Goal: Task Accomplishment & Management: Manage account settings

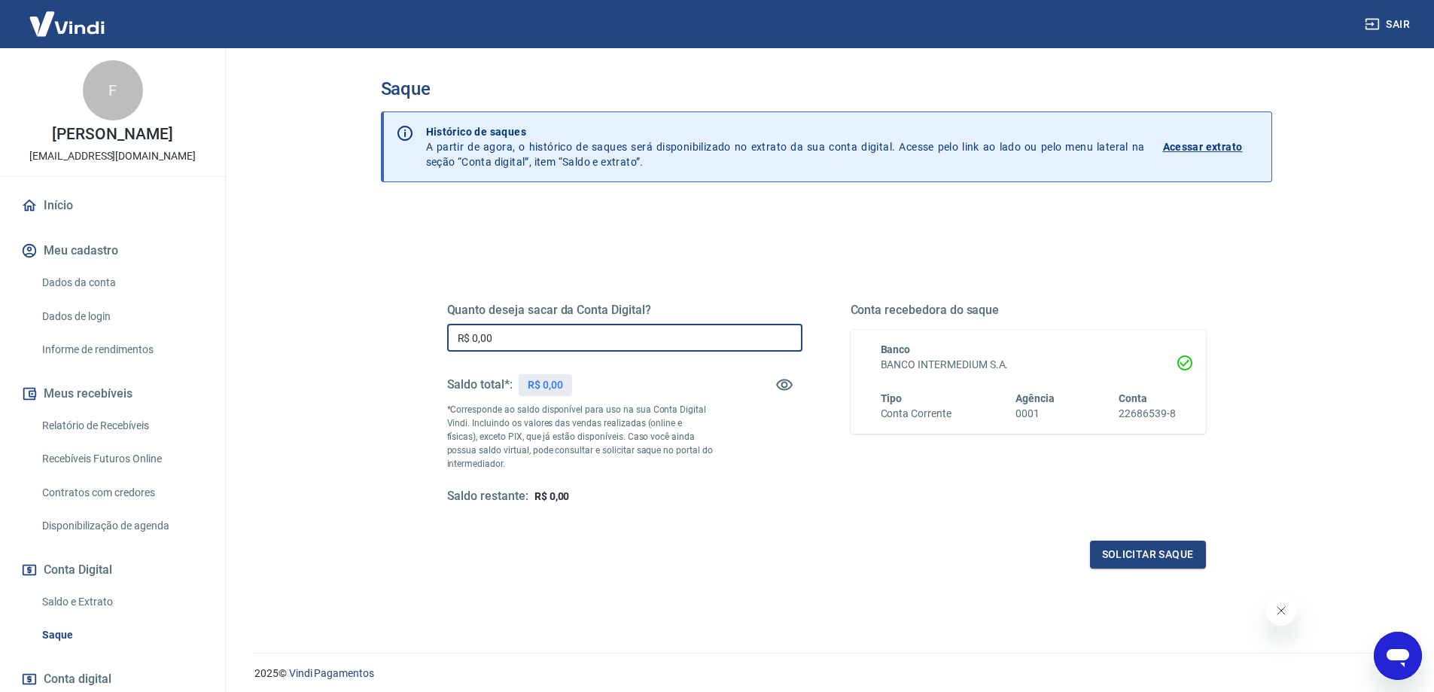
click at [631, 327] on input "R$ 0,00" at bounding box center [624, 338] width 355 height 28
click at [148, 464] on link "Recebíveis Futuros Online" at bounding box center [121, 458] width 171 height 31
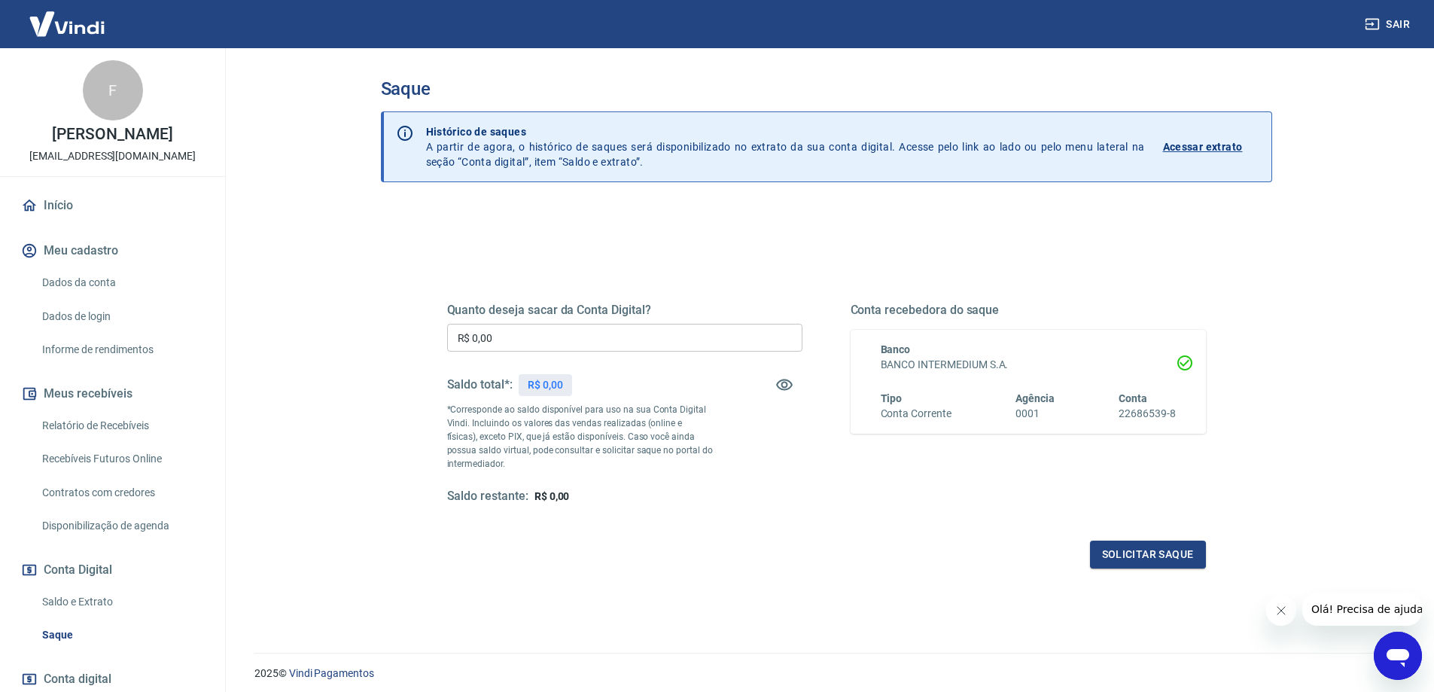
click at [126, 430] on link "Relatório de Recebíveis" at bounding box center [121, 425] width 171 height 31
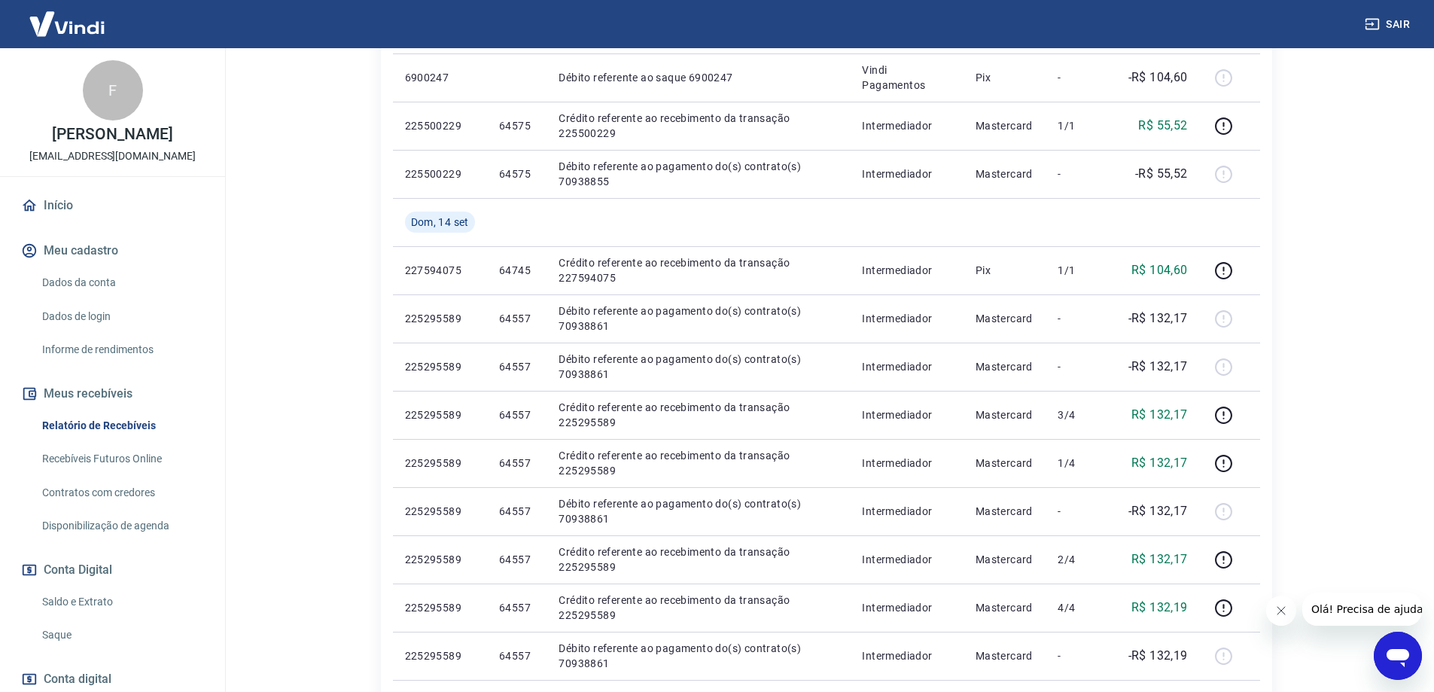
scroll to position [451, 0]
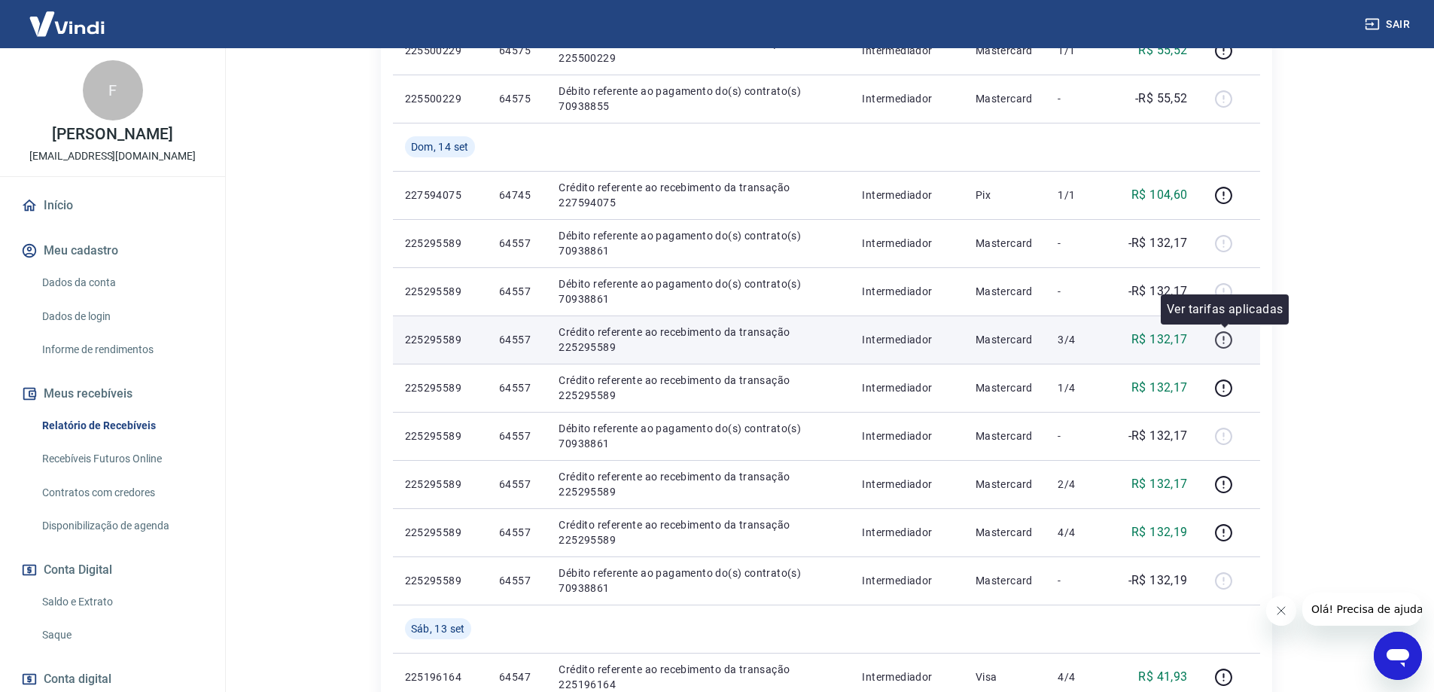
click at [1223, 341] on icon "button" at bounding box center [1223, 339] width 19 height 19
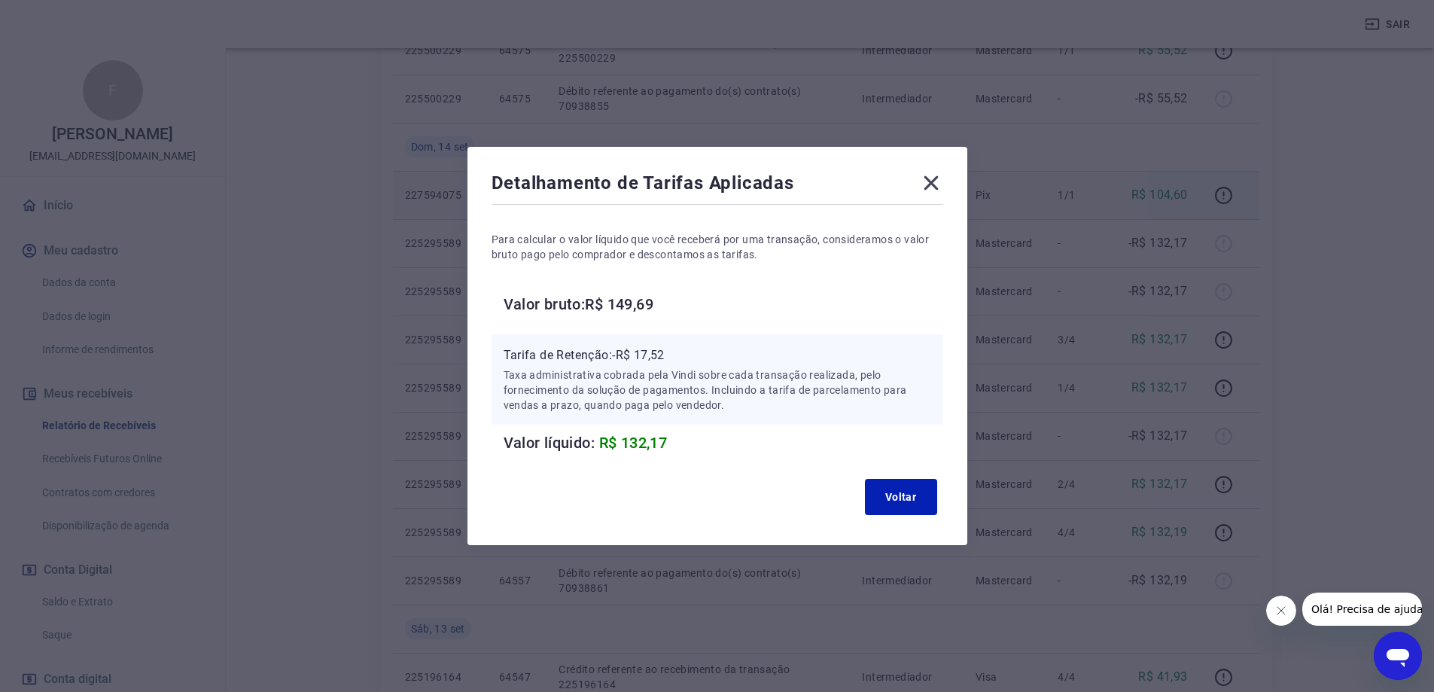
click at [934, 178] on icon at bounding box center [931, 183] width 24 height 24
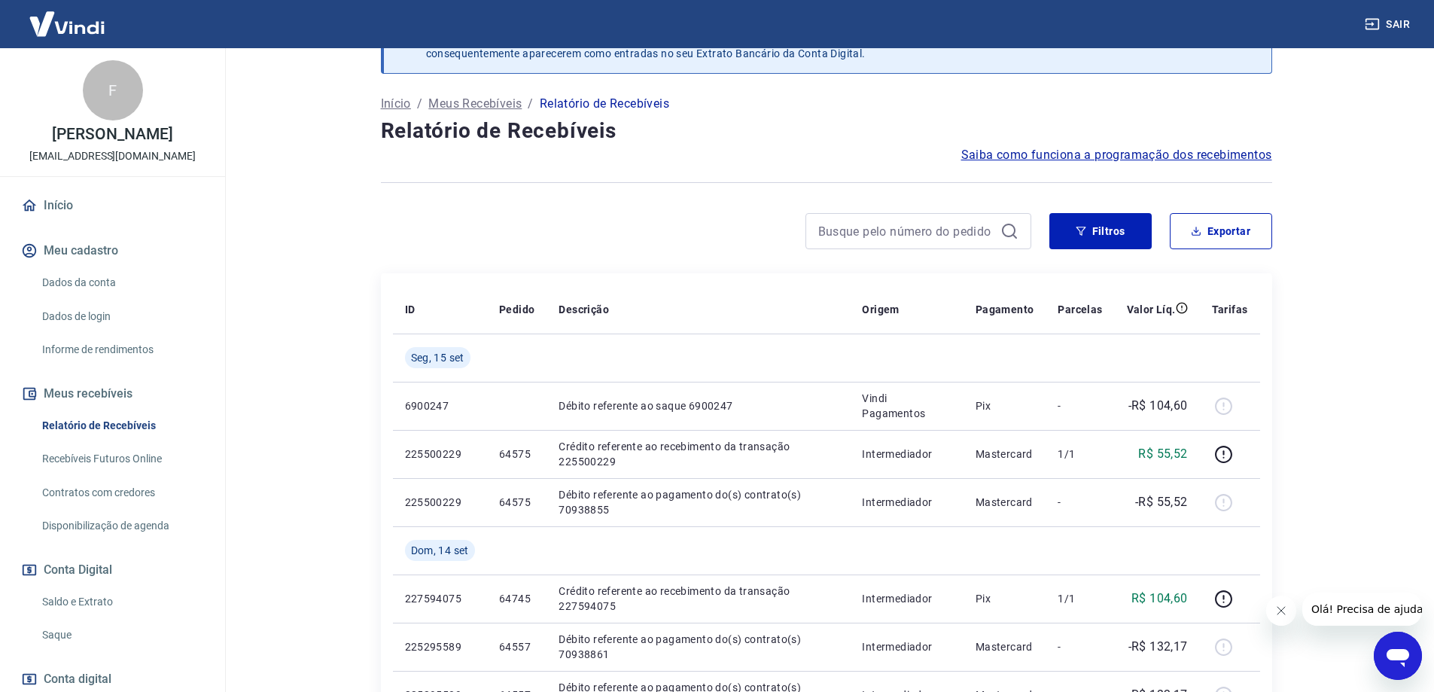
scroll to position [0, 0]
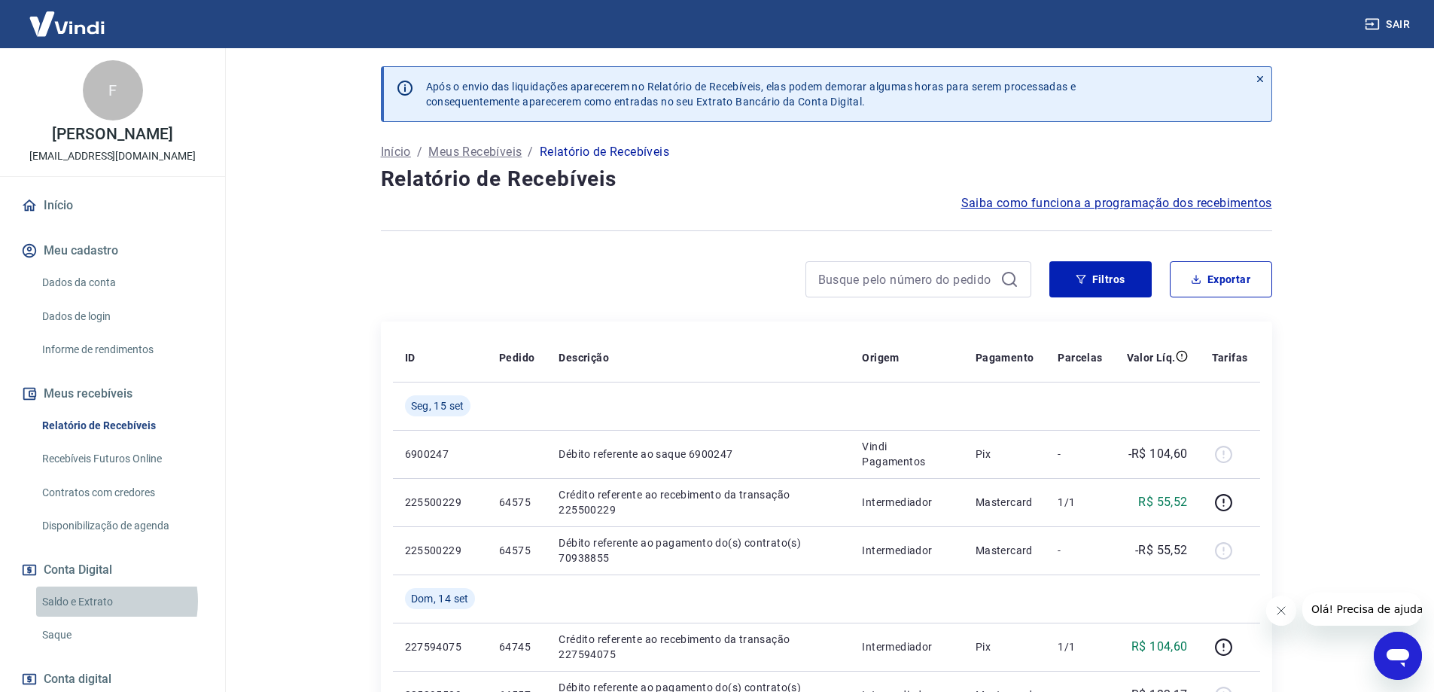
click at [93, 600] on link "Saldo e Extrato" at bounding box center [121, 601] width 171 height 31
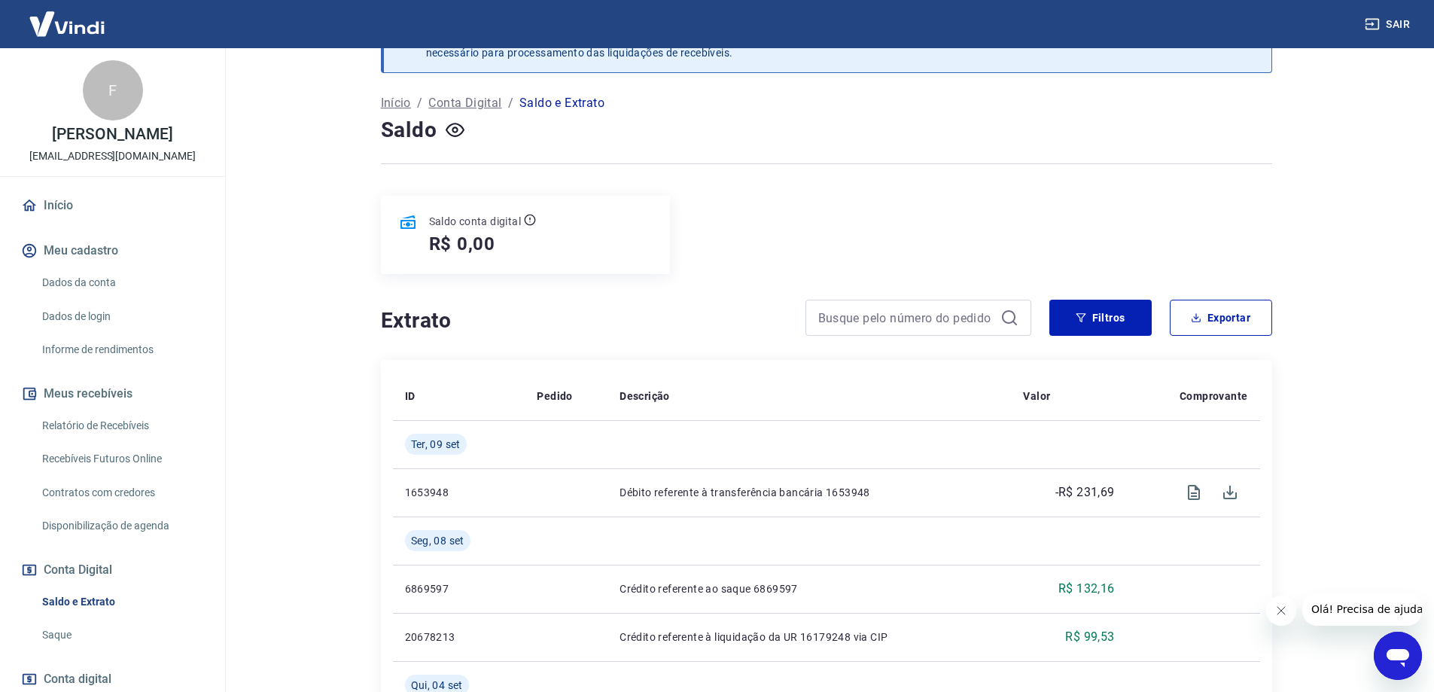
scroll to position [75, 0]
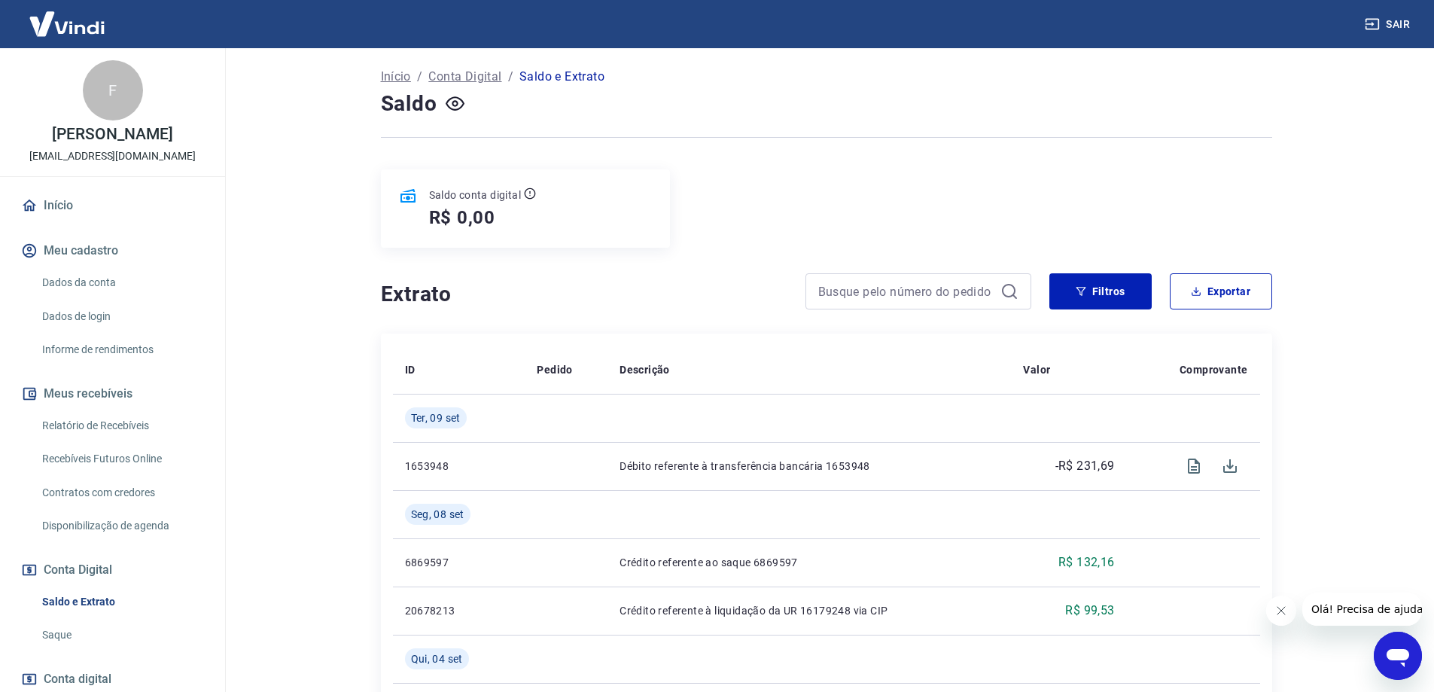
click at [116, 284] on link "Dados da conta" at bounding box center [121, 282] width 171 height 31
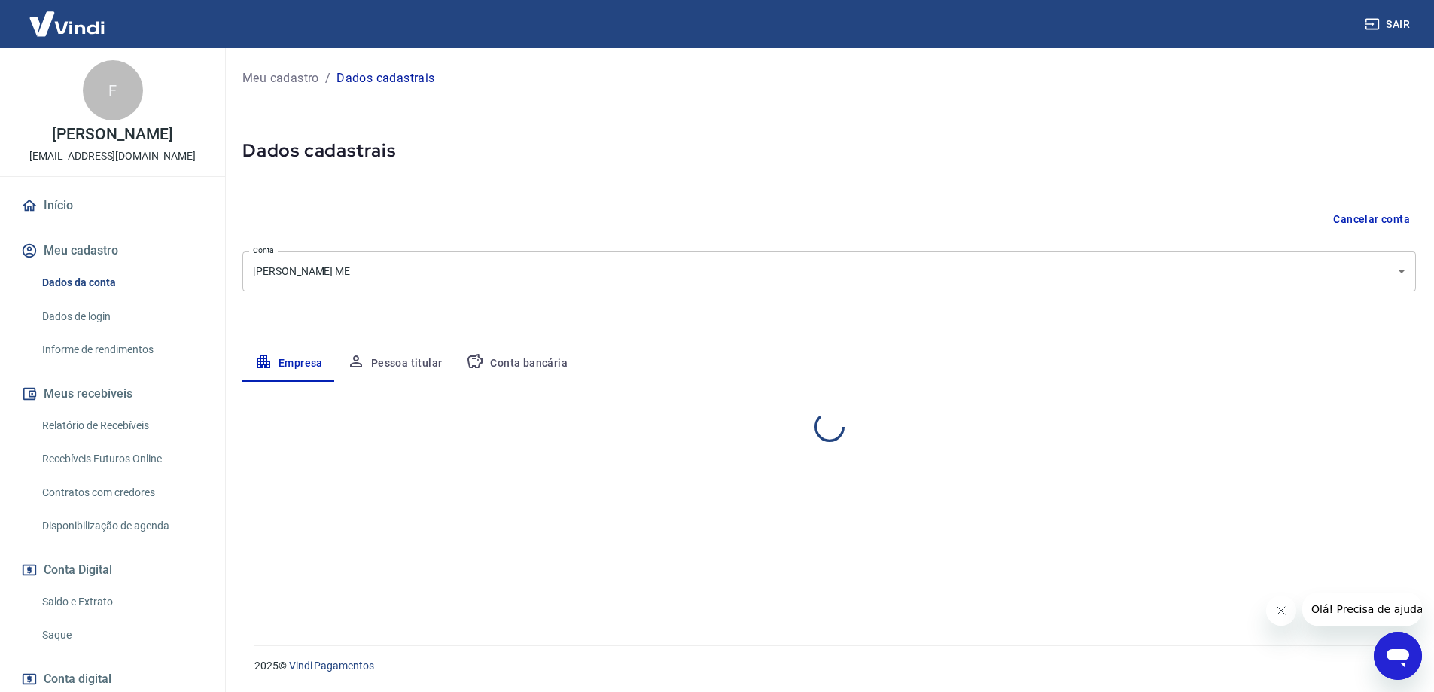
select select "SP"
